Goal: Transaction & Acquisition: Download file/media

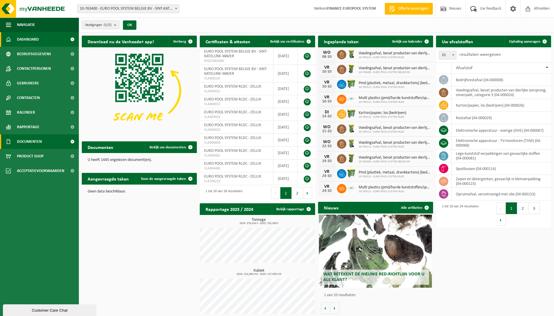
click at [34, 139] on span "Documenten" at bounding box center [29, 141] width 25 height 15
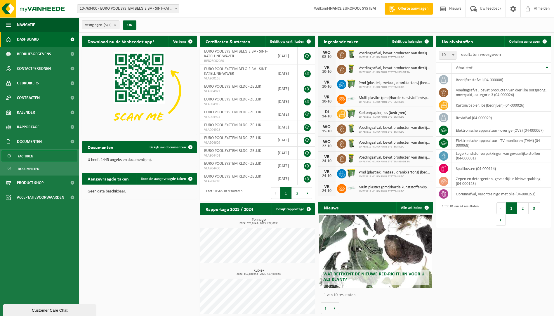
click at [31, 158] on span "Facturen" at bounding box center [25, 156] width 15 height 11
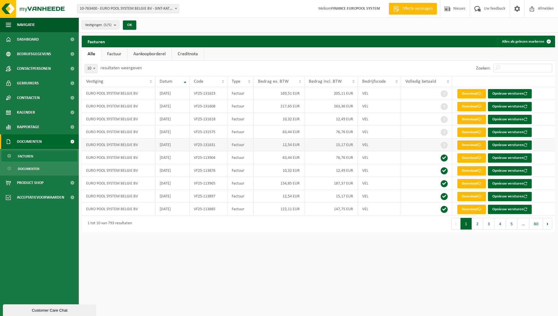
click at [471, 145] on link "Download" at bounding box center [471, 144] width 29 height 9
click at [543, 8] on span "Afmelden" at bounding box center [546, 8] width 19 height 17
